Goal: Task Accomplishment & Management: Use online tool/utility

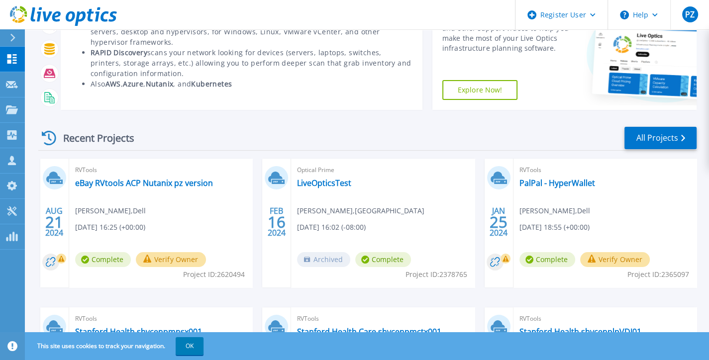
scroll to position [100, 0]
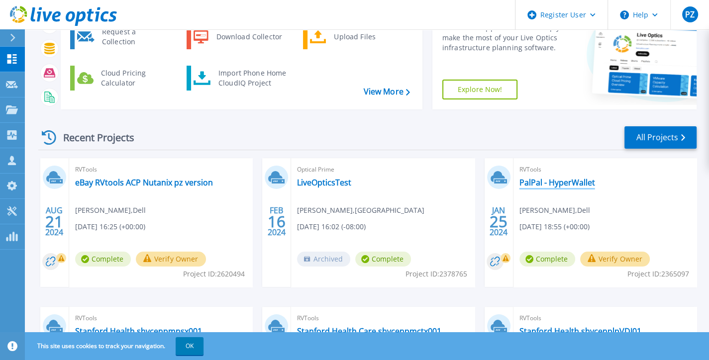
click at [566, 182] on link "PalPal - HyperWallet" at bounding box center [558, 183] width 76 height 10
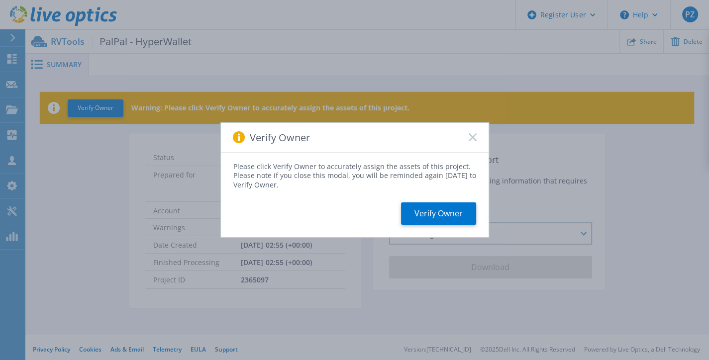
click at [472, 141] on div "Verify Owner" at bounding box center [355, 138] width 268 height 30
click at [472, 140] on icon at bounding box center [473, 137] width 8 height 8
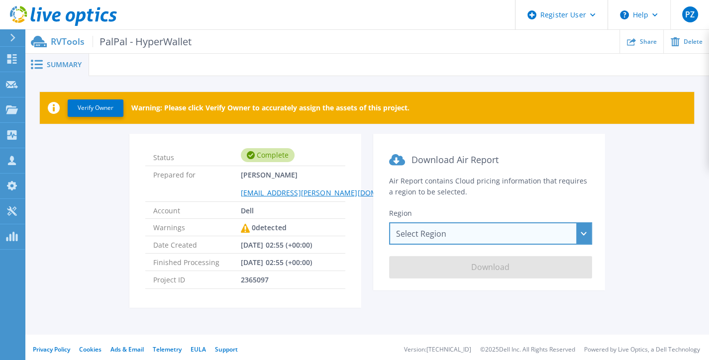
click at [583, 232] on div "Select Region [GEOGRAPHIC_DATA] ([GEOGRAPHIC_DATA]) [GEOGRAPHIC_DATA] ([GEOGRAP…" at bounding box center [490, 233] width 203 height 22
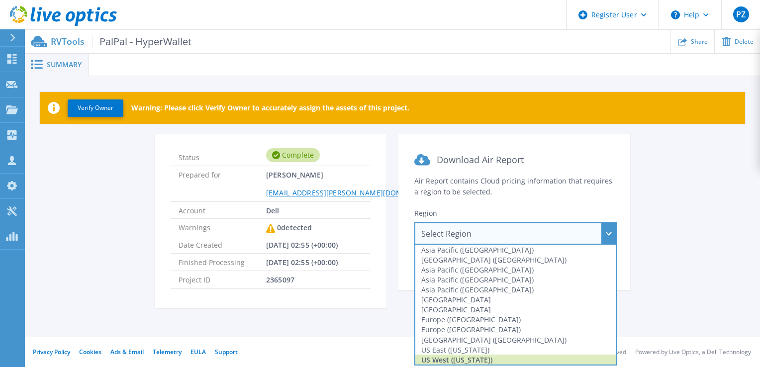
click at [463, 359] on div "US West ([US_STATE])" at bounding box center [516, 360] width 201 height 10
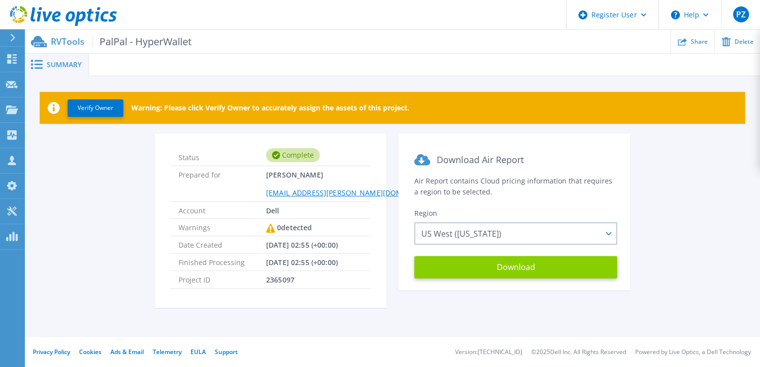
click at [514, 268] on button "Download" at bounding box center [516, 267] width 203 height 22
